Goal: Communication & Community: Answer question/provide support

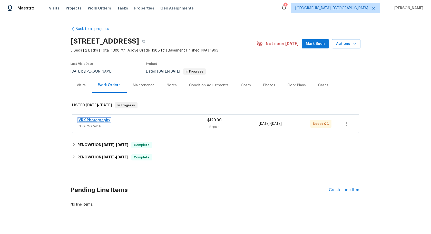
click at [100, 119] on link "VRX Photography" at bounding box center [94, 120] width 32 height 4
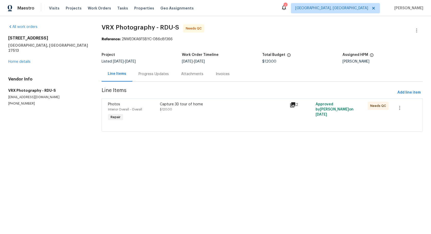
click at [154, 77] on div "Progress Updates" at bounding box center [153, 73] width 43 height 15
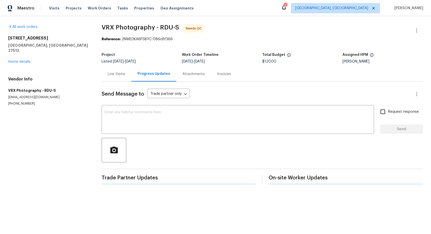
click at [154, 77] on div "Progress Updates" at bounding box center [153, 73] width 45 height 15
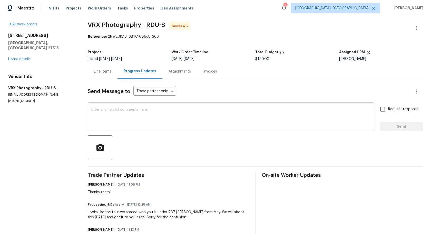
scroll to position [3, 0]
click at [165, 116] on textarea at bounding box center [231, 116] width 280 height 19
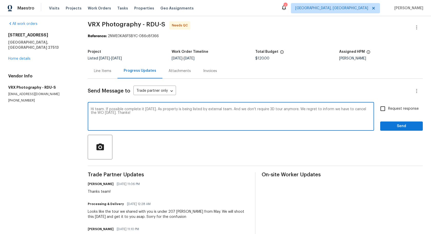
type textarea "Hi team. If possible complete it [DATE]. As property is being listed by externa…"
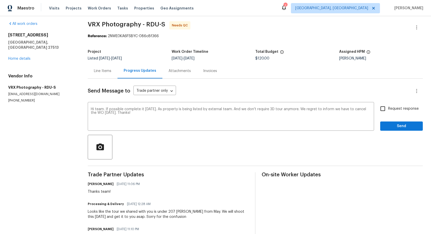
click at [404, 109] on span "Request response" at bounding box center [403, 108] width 30 height 5
click at [388, 109] on input "Request response" at bounding box center [382, 108] width 11 height 11
checkbox input "true"
click at [404, 131] on button "Send" at bounding box center [401, 125] width 43 height 9
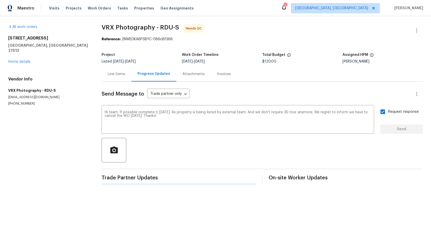
scroll to position [0, 0]
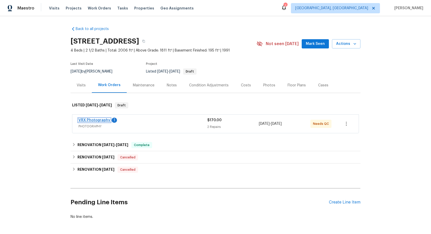
click at [103, 121] on link "VRX Photography" at bounding box center [94, 120] width 32 height 4
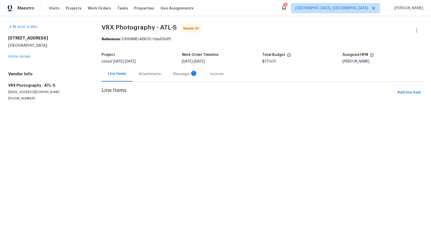
click at [159, 68] on div "Attachments" at bounding box center [149, 73] width 35 height 15
click at [173, 76] on div "Messages 1" at bounding box center [185, 74] width 24 height 5
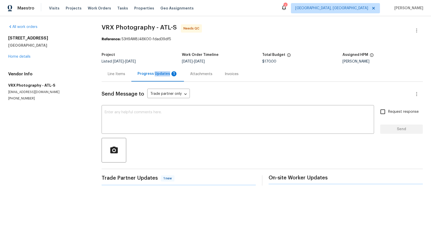
click at [157, 76] on div "Progress Updates 1" at bounding box center [157, 73] width 40 height 5
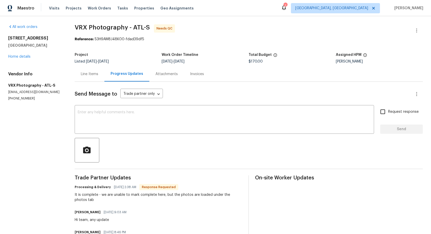
click at [94, 75] on div "Line Items" at bounding box center [89, 74] width 17 height 5
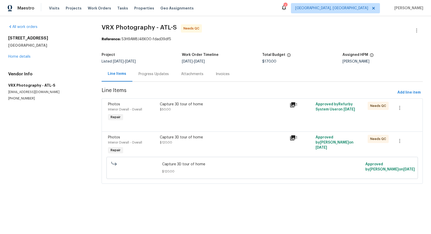
click at [232, 146] on div "Capture 3D tour of home $120.00" at bounding box center [223, 145] width 130 height 24
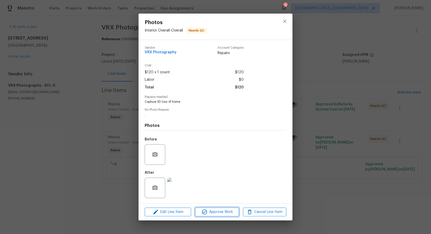
click at [221, 209] on span "Approve Work" at bounding box center [217, 212] width 40 height 6
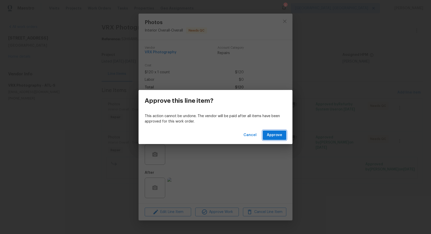
click at [278, 134] on span "Approve" at bounding box center [274, 135] width 15 height 6
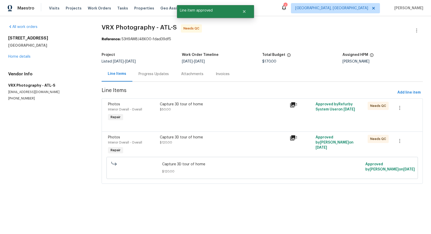
click at [323, 156] on div "Approve this line item? This action cannot be undone. The vendor will be paid a…" at bounding box center [215, 117] width 431 height 234
click at [260, 107] on div "Capture 3D tour of home" at bounding box center [223, 104] width 127 height 5
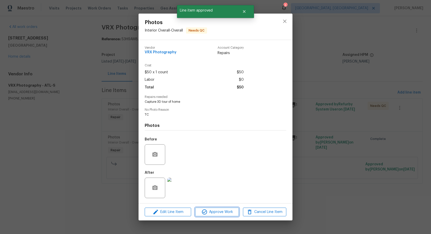
click at [217, 215] on span "Approve Work" at bounding box center [217, 212] width 40 height 6
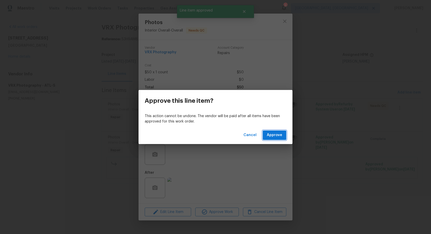
click at [280, 137] on span "Approve" at bounding box center [274, 135] width 15 height 6
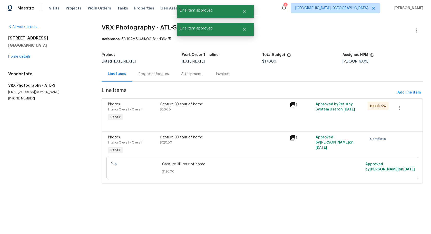
click at [328, 169] on div "Capture 3D tour of home $120.00" at bounding box center [262, 168] width 200 height 12
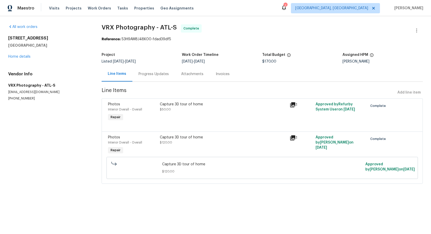
click at [154, 78] on div "Progress Updates" at bounding box center [153, 73] width 43 height 15
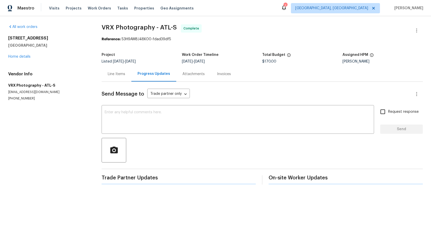
click at [154, 78] on div "Progress Updates" at bounding box center [153, 73] width 45 height 15
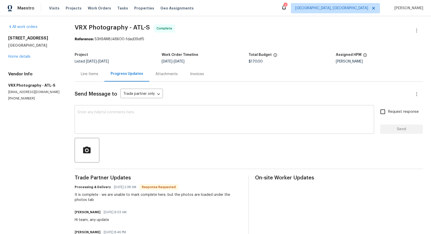
click at [161, 119] on textarea at bounding box center [224, 119] width 293 height 19
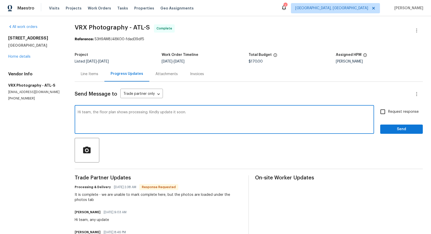
type textarea "Hi team, the floor plan shows processing. Kindly update it soon."
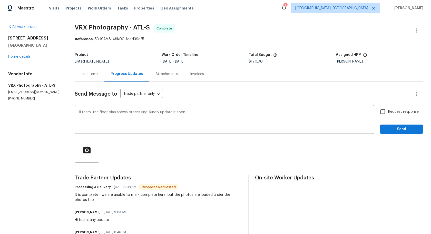
click at [395, 110] on span "Request response" at bounding box center [403, 111] width 30 height 5
click at [388, 110] on input "Request response" at bounding box center [382, 111] width 11 height 11
checkbox input "true"
click at [398, 123] on div "Request response Send" at bounding box center [401, 119] width 43 height 27
click at [397, 134] on div "Send Message to Trade partner only Trade partner only ​ Hi team, the floor plan…" at bounding box center [249, 233] width 348 height 302
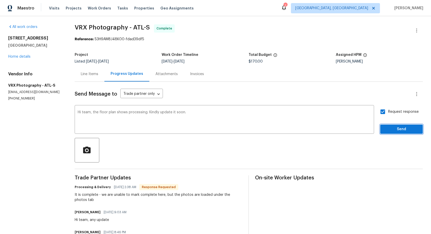
click at [398, 131] on span "Send" at bounding box center [401, 129] width 34 height 6
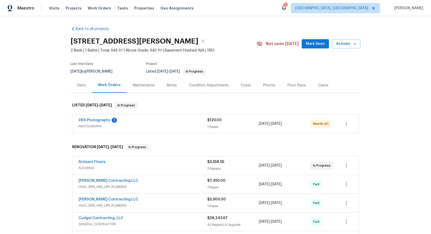
click at [99, 118] on span "VRX Photography" at bounding box center [94, 120] width 32 height 5
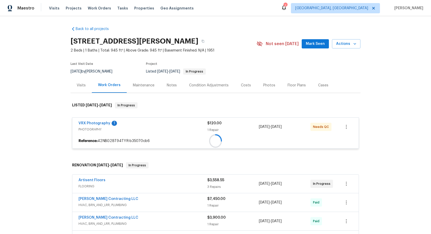
click at [99, 120] on div "VRX Photography 1 PHOTOGRAPHY $120.00 1 Repair [DATE] - [DATE] Needs QC" at bounding box center [215, 127] width 286 height 18
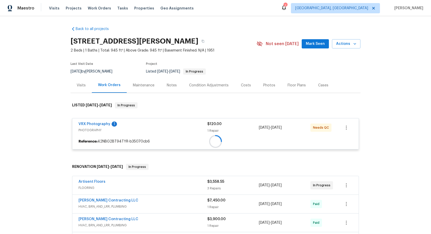
click at [99, 137] on div at bounding box center [215, 141] width 286 height 9
click at [101, 123] on div at bounding box center [215, 125] width 290 height 57
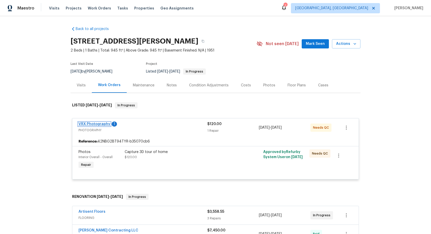
click at [101, 125] on link "VRX Photography" at bounding box center [94, 124] width 32 height 4
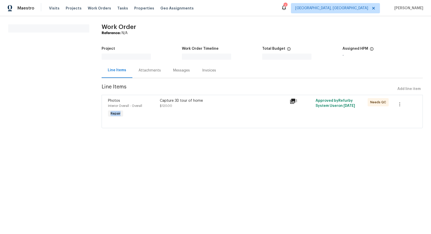
click at [101, 125] on div "All work orders Work Order Reference: N/A Project Work Order Timeline Total Bud…" at bounding box center [215, 79] width 431 height 126
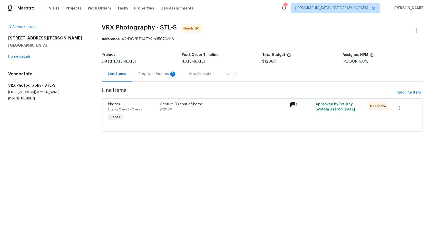
click at [147, 72] on div "Progress Updates 1" at bounding box center [157, 73] width 50 height 15
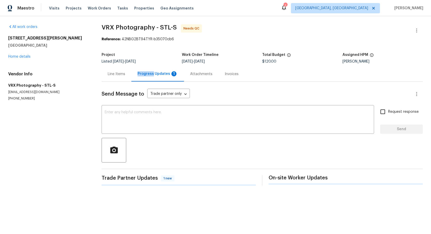
click at [147, 72] on div "Progress Updates 1" at bounding box center [157, 73] width 40 height 5
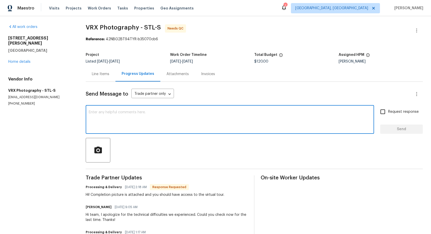
click at [150, 113] on textarea at bounding box center [230, 119] width 282 height 19
paste textarea "#3DQC - Floor plan processing"
drag, startPoint x: 105, startPoint y: 113, endPoint x: 80, endPoint y: 112, distance: 24.4
click at [89, 112] on textarea "#3DQC - Floor plan processing" at bounding box center [230, 119] width 282 height 19
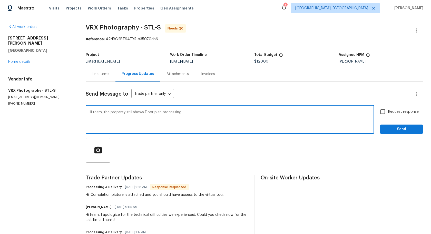
click at [187, 114] on textarea "Hi team, the property still shows Floor plan processing" at bounding box center [230, 119] width 282 height 19
type textarea "Hi team, the property still shows Floor plan processing. Kindly update."
click at [399, 110] on span "Request response" at bounding box center [403, 111] width 30 height 5
click at [388, 110] on input "Request response" at bounding box center [382, 111] width 11 height 11
checkbox input "true"
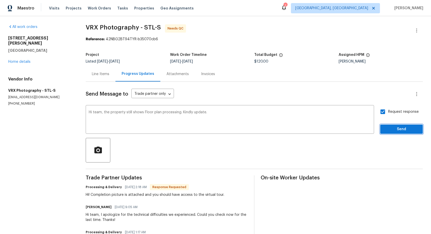
click at [403, 128] on span "Send" at bounding box center [401, 129] width 34 height 6
